Goal: Task Accomplishment & Management: Complete application form

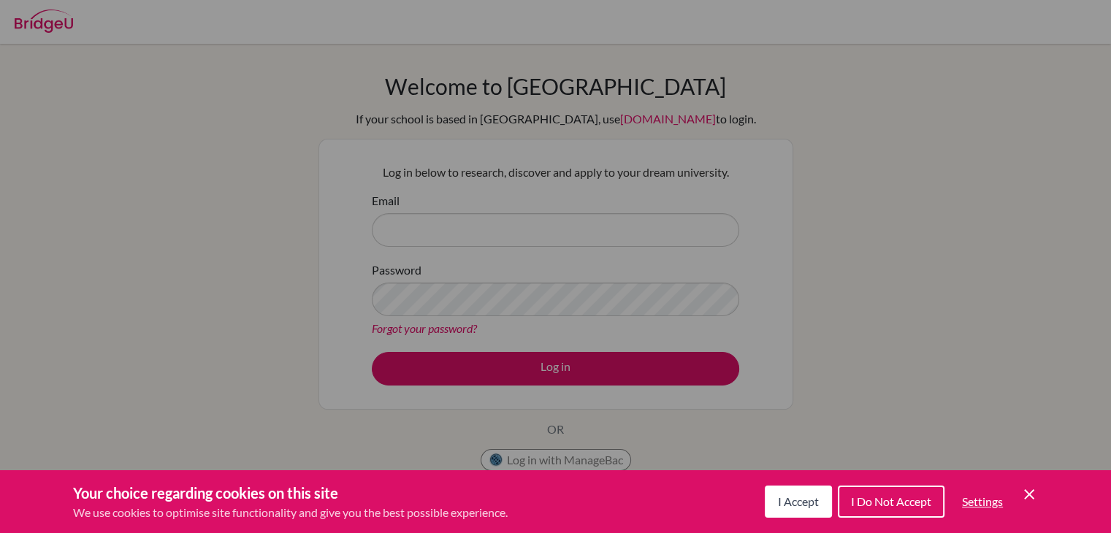
click at [785, 500] on span "I Accept" at bounding box center [798, 501] width 41 height 14
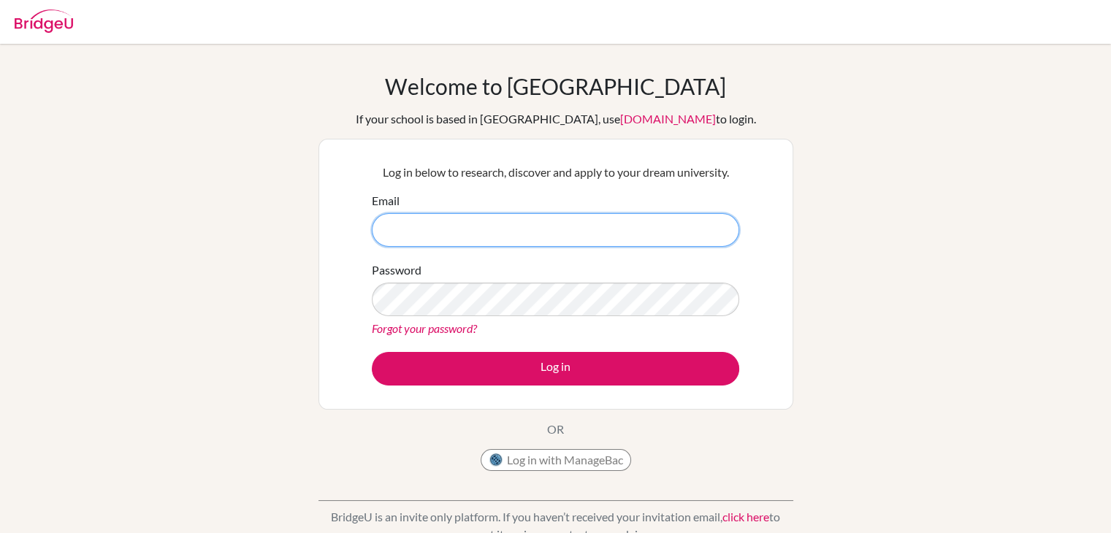
click at [451, 234] on input "Email" at bounding box center [555, 230] width 367 height 34
type input "[EMAIL_ADDRESS][DOMAIN_NAME]"
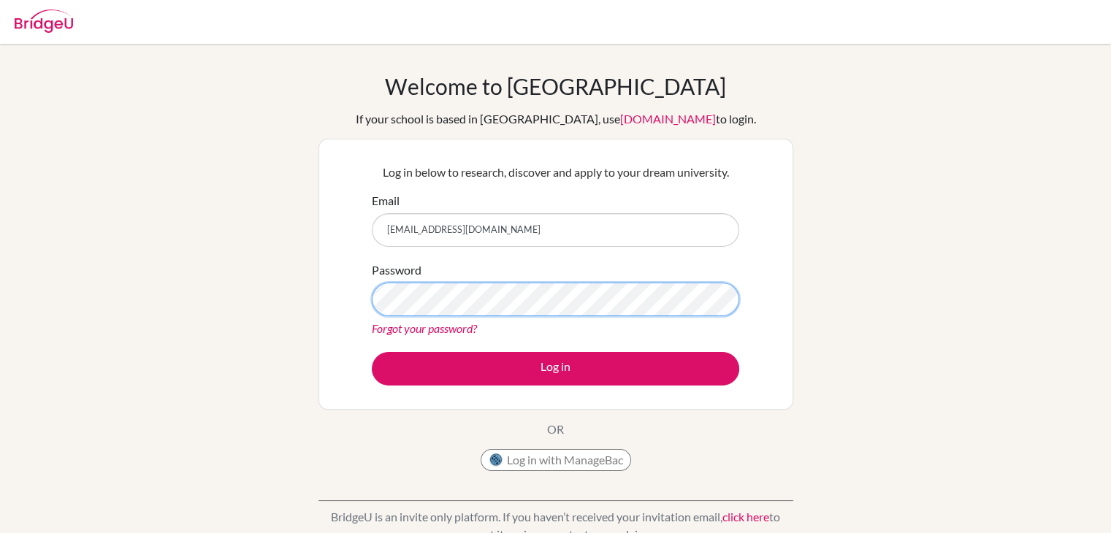
click at [372, 352] on button "Log in" at bounding box center [555, 369] width 367 height 34
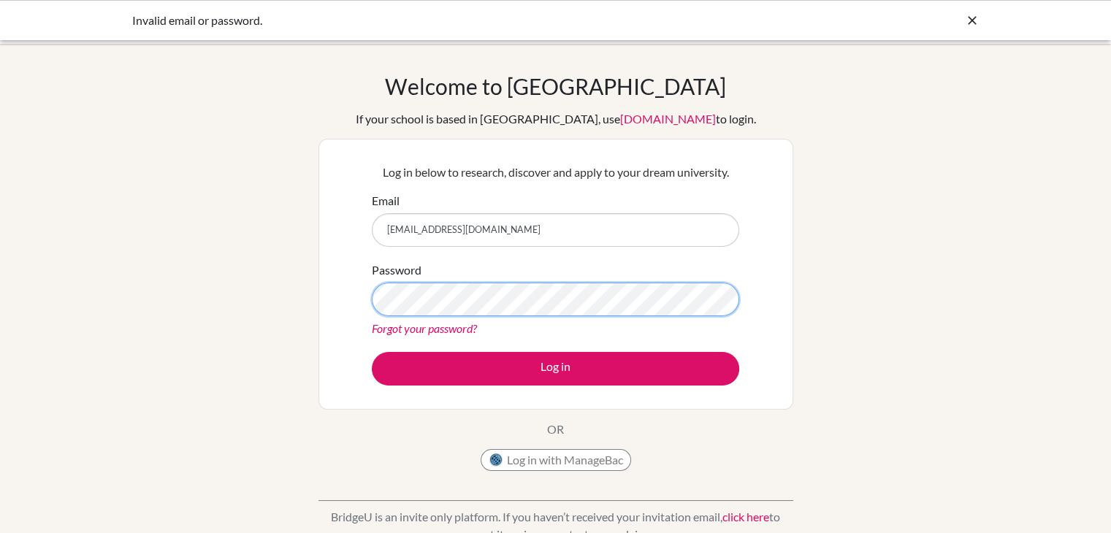
click at [372, 352] on button "Log in" at bounding box center [555, 369] width 367 height 34
